Goal: Information Seeking & Learning: Learn about a topic

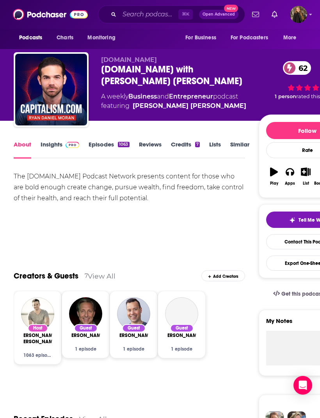
click at [48, 146] on link "Insights" at bounding box center [60, 150] width 39 height 18
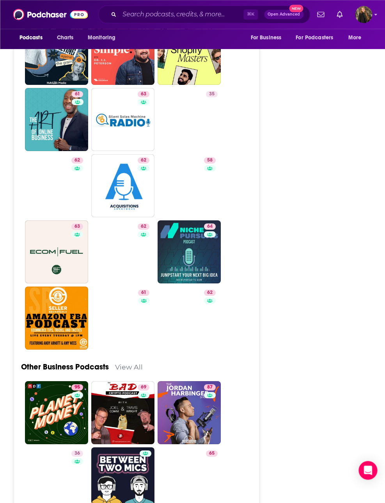
scroll to position [2567, 4]
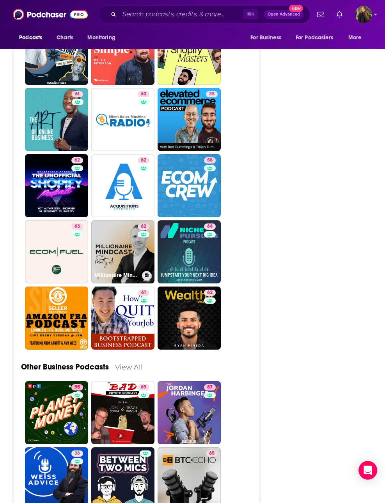
click at [97, 221] on link "62 Millionaire Mindcast" at bounding box center [122, 252] width 63 height 63
type input "[URL][DOMAIN_NAME]"
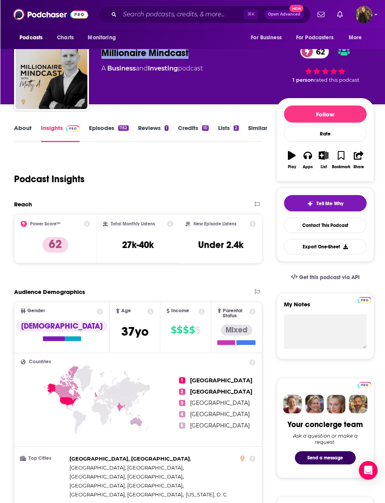
scroll to position [16, 0]
click at [41, 165] on div "Podcast Insights" at bounding box center [135, 175] width 242 height 40
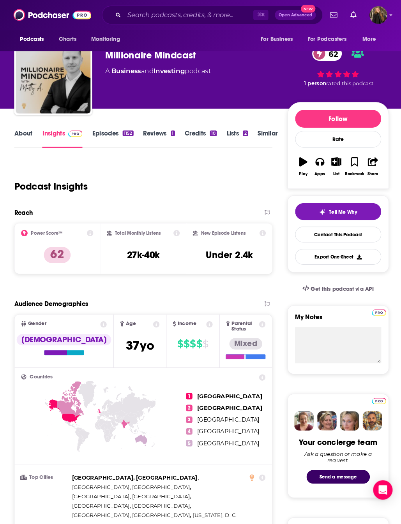
scroll to position [0, 0]
